Goal: Book appointment/travel/reservation

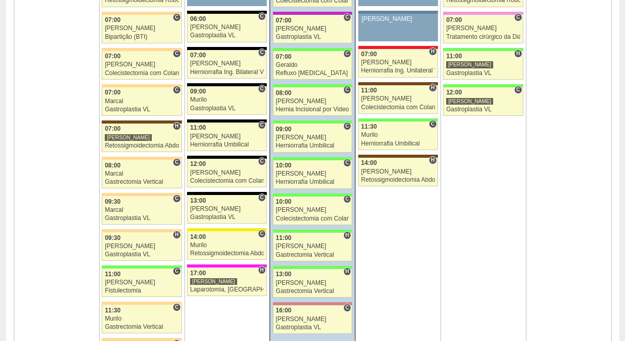
scroll to position [746, 0]
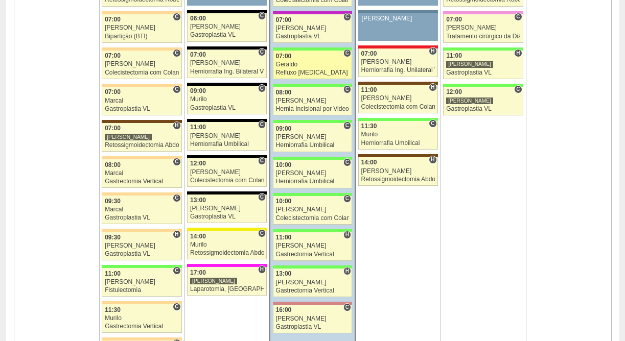
click at [326, 58] on div "07:00" at bounding box center [313, 56] width 74 height 7
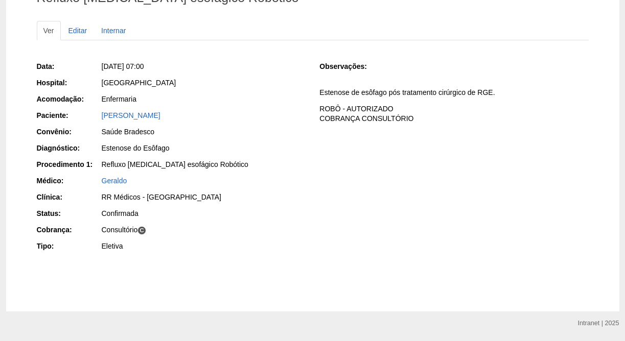
scroll to position [104, 0]
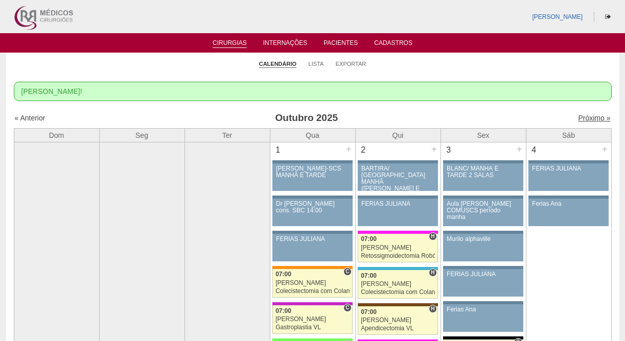
click at [590, 119] on link "Próximo »" at bounding box center [594, 118] width 32 height 8
